Goal: Answer question/provide support

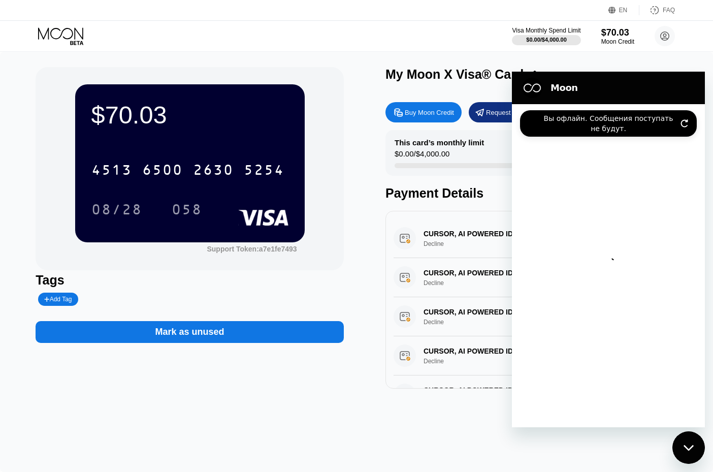
click at [562, 9] on div "EN Language Select an item Save FAQ" at bounding box center [356, 10] width 713 height 21
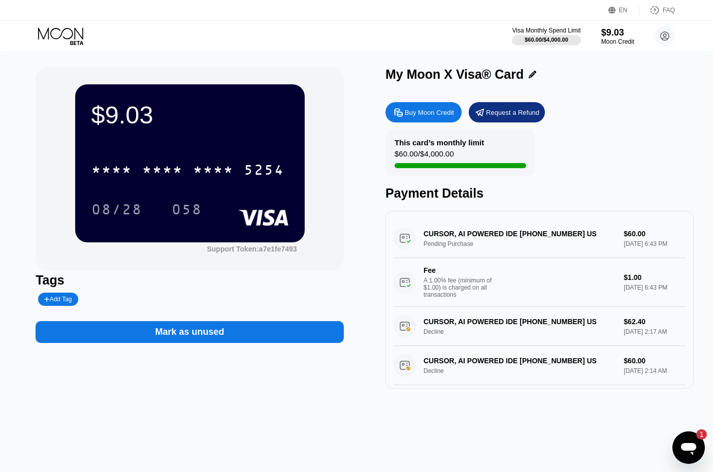
click at [693, 456] on icon "Открыть окно обмена сообщениями, 1 непрочитанное сообщение" at bounding box center [689, 447] width 18 height 18
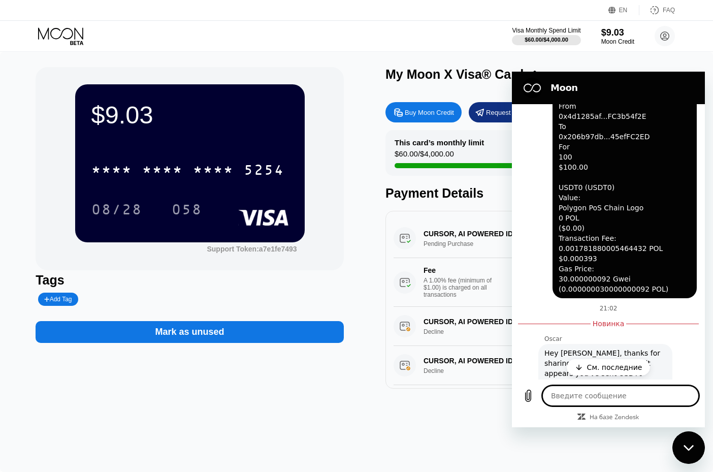
scroll to position [893, 0]
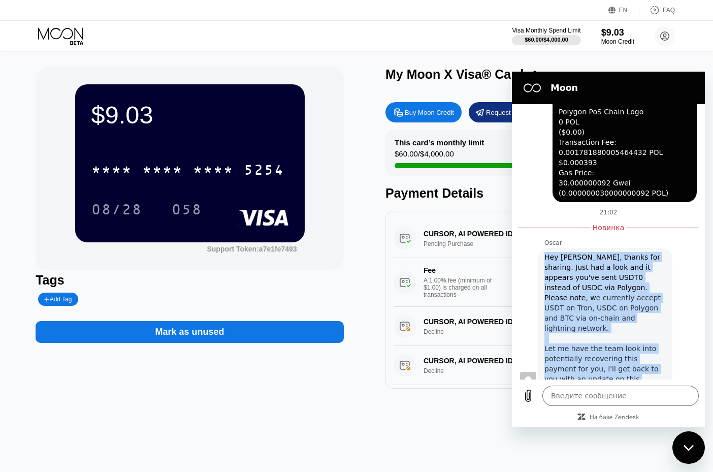
drag, startPoint x: 602, startPoint y: 357, endPoint x: 544, endPoint y: 248, distance: 123.4
click at [544, 252] on div "Hey [PERSON_NAME], thanks for sharing. Just had a look and it appears you've se…" at bounding box center [605, 318] width 122 height 132
copy div "Hey [PERSON_NAME], thanks for sharing. Just had a look and it appears you've se…"
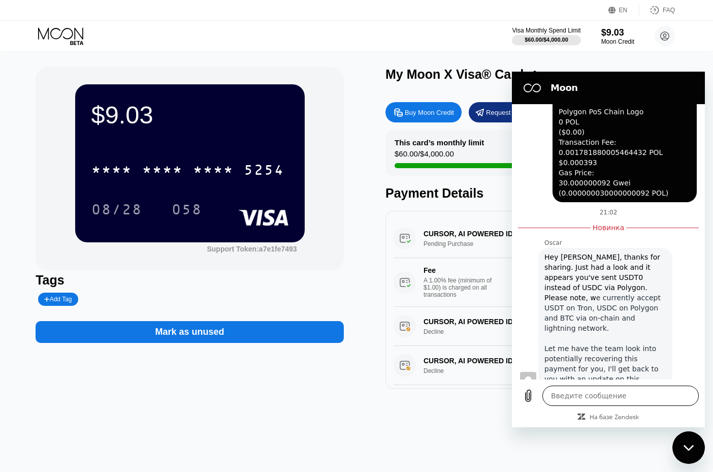
type textarea "x"
click at [587, 392] on textarea at bounding box center [620, 395] width 156 height 20
paste textarea "thanks"
type textarea "thanks"
type textarea "x"
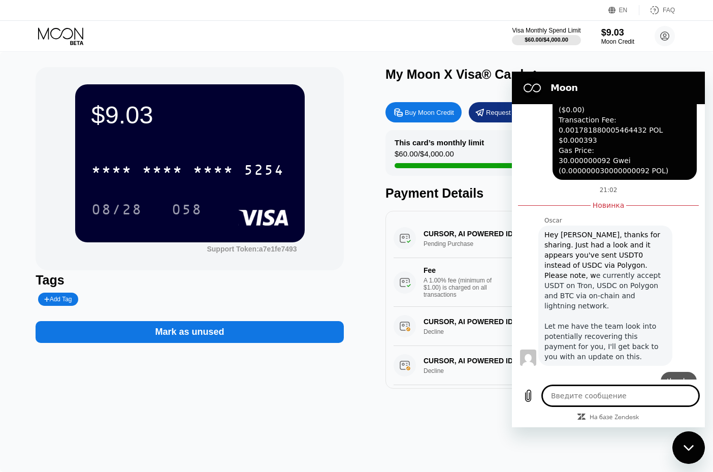
scroll to position [918, 0]
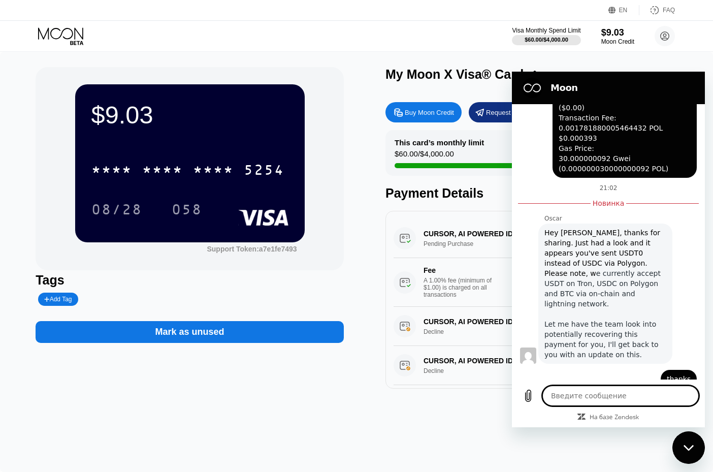
click at [311, 244] on div "$9.03 * * * * * * * * * * * * 5254 08/28 058 Support Token: a7e1fe7493" at bounding box center [190, 168] width 308 height 203
click at [690, 460] on div "Закрыть окно обмена сообщениями" at bounding box center [688, 447] width 30 height 30
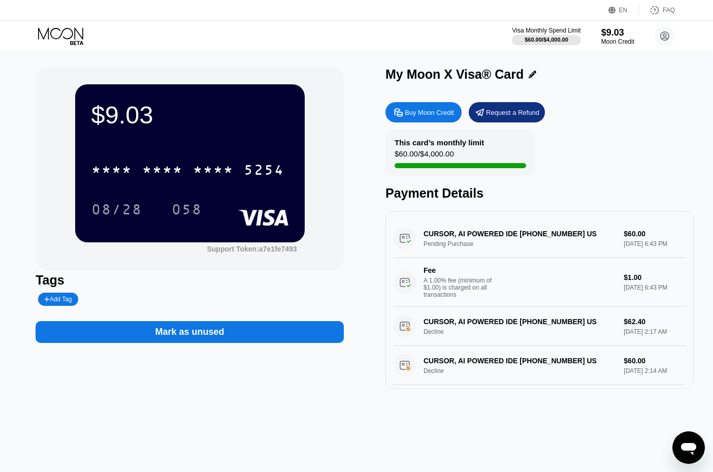
type textarea "x"
